Goal: Navigation & Orientation: Locate item on page

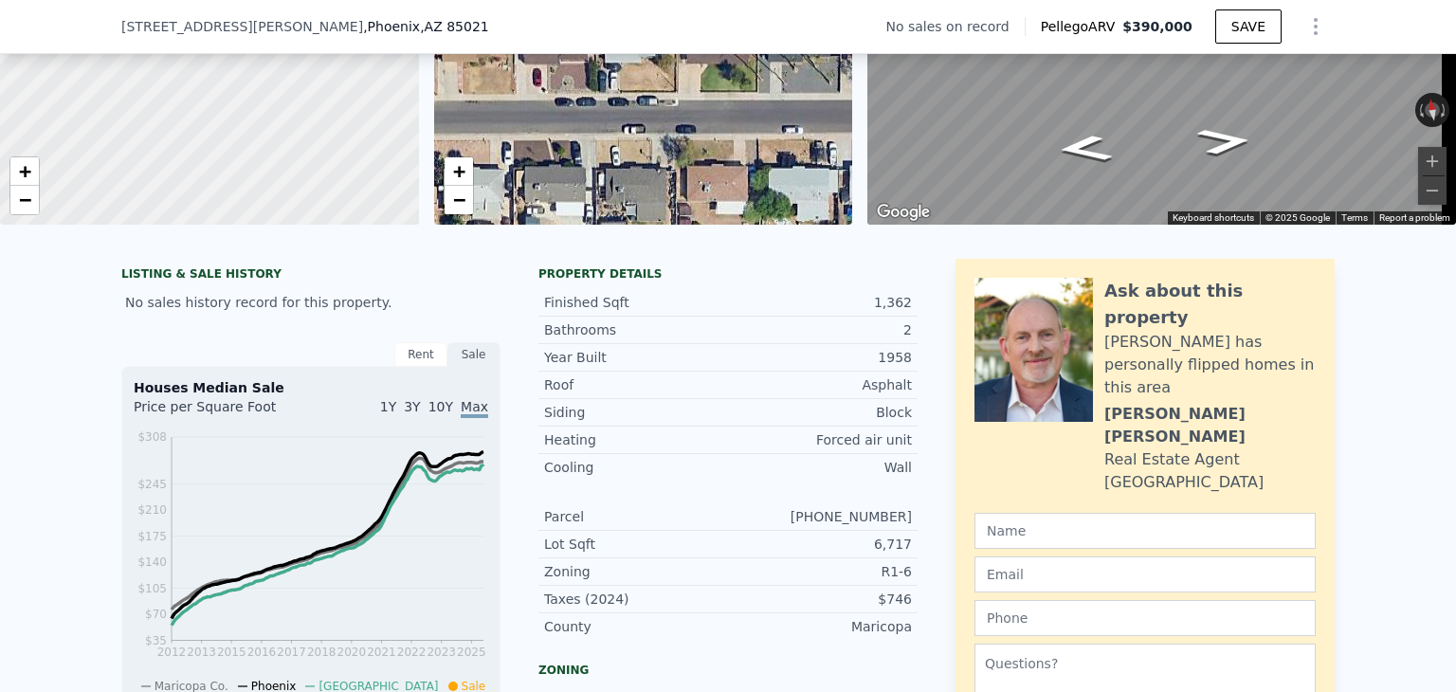
scroll to position [182, 0]
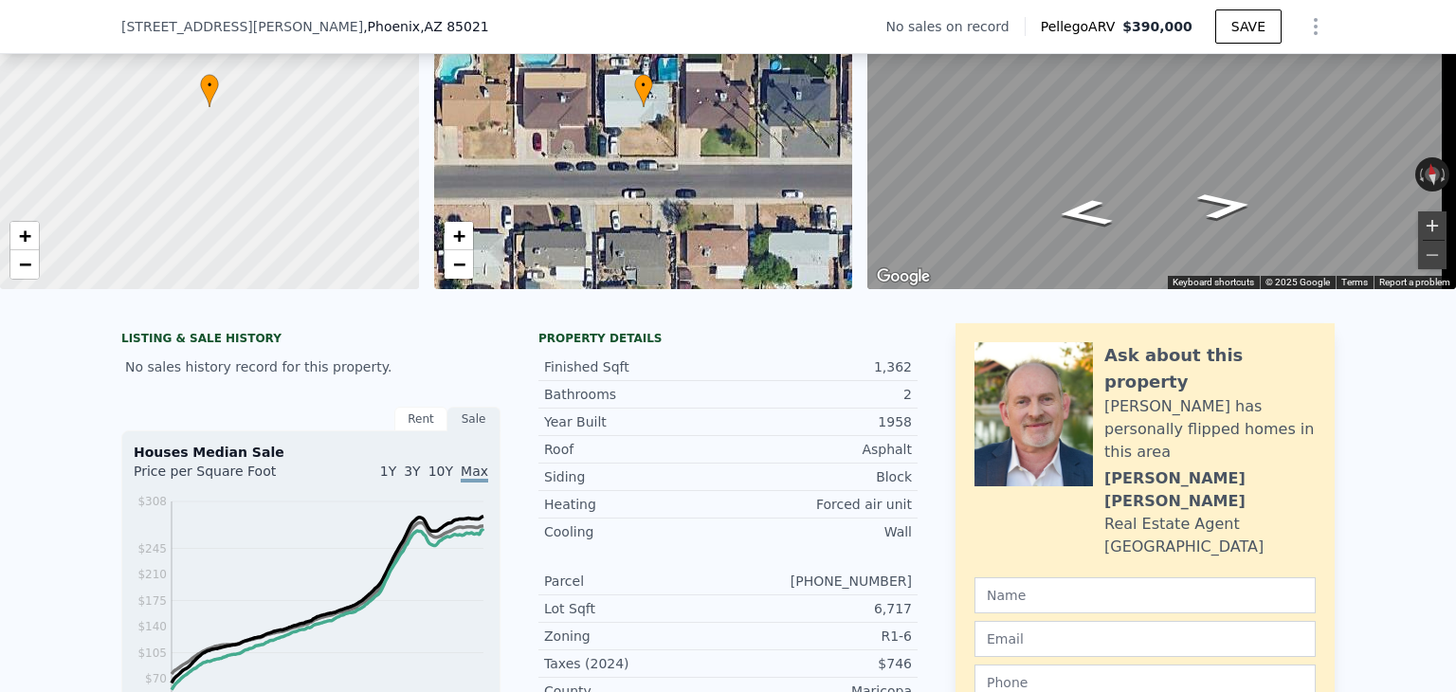
click at [1422, 213] on button "Zoom in" at bounding box center [1432, 225] width 28 height 28
click at [1418, 250] on button "Zoom out" at bounding box center [1432, 255] width 28 height 28
click at [1418, 251] on button "Zoom out" at bounding box center [1432, 255] width 28 height 28
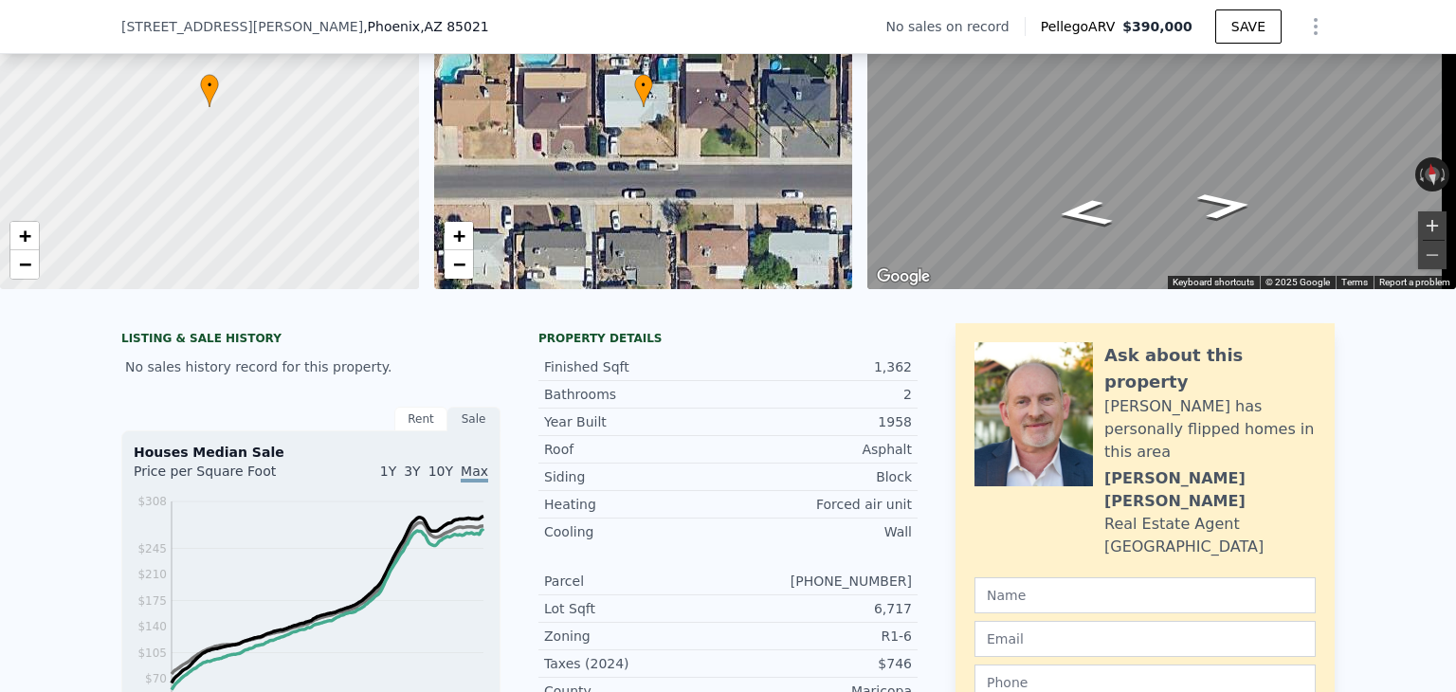
click at [1422, 221] on button "Zoom in" at bounding box center [1432, 225] width 28 height 28
click at [1420, 254] on button "Zoom out" at bounding box center [1432, 255] width 28 height 28
click at [1420, 256] on button "Zoom out" at bounding box center [1432, 255] width 28 height 28
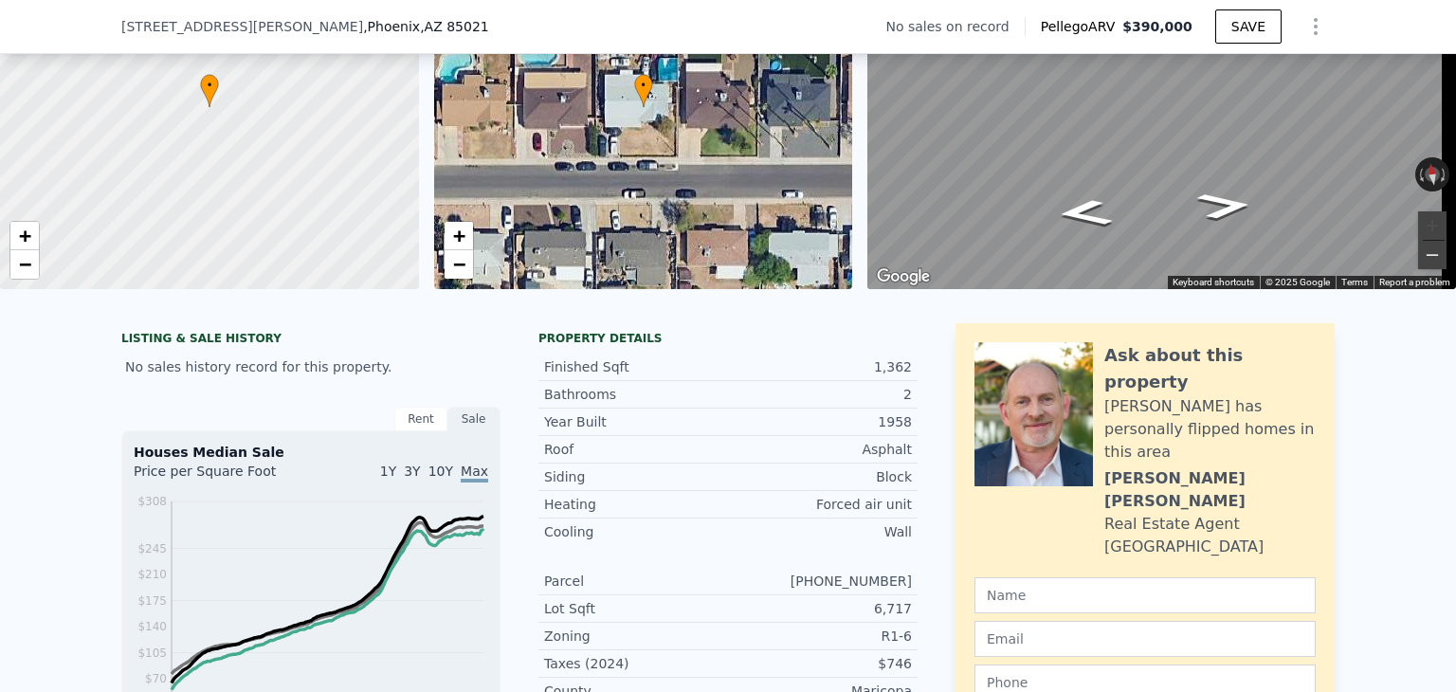
click at [1418, 255] on button "Zoom out" at bounding box center [1432, 255] width 28 height 28
click at [1418, 246] on button "Zoom out" at bounding box center [1432, 255] width 28 height 28
